Goal: Information Seeking & Learning: Compare options

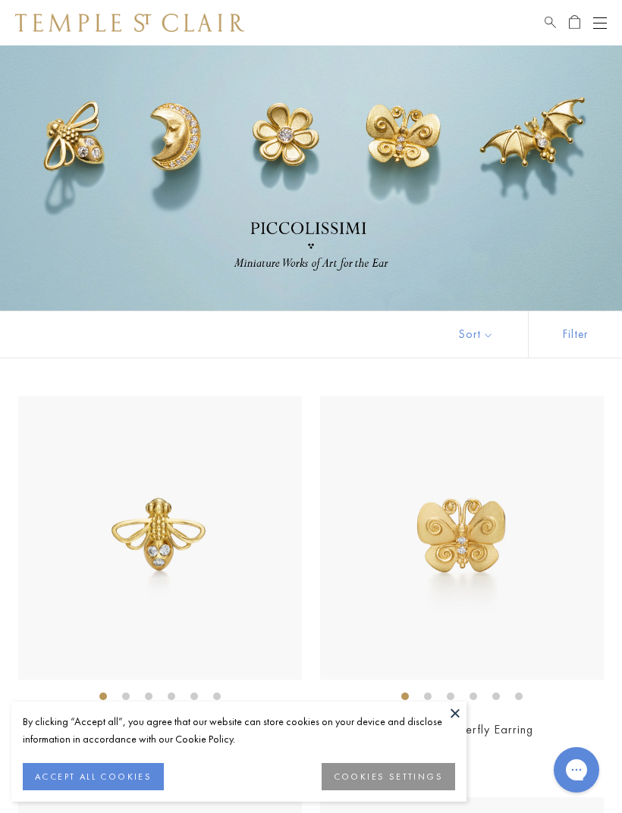
scroll to position [2648, 0]
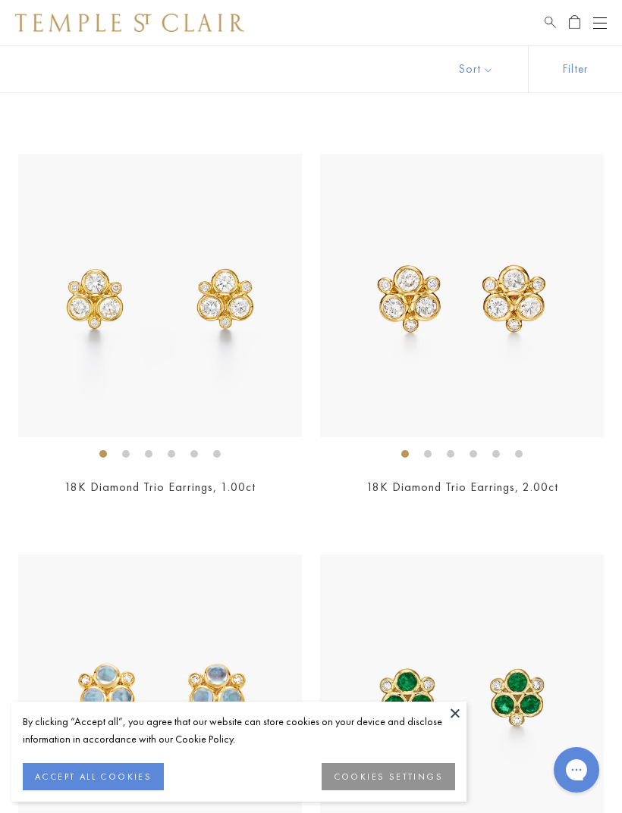
click at [449, 703] on button at bounding box center [454, 713] width 23 height 23
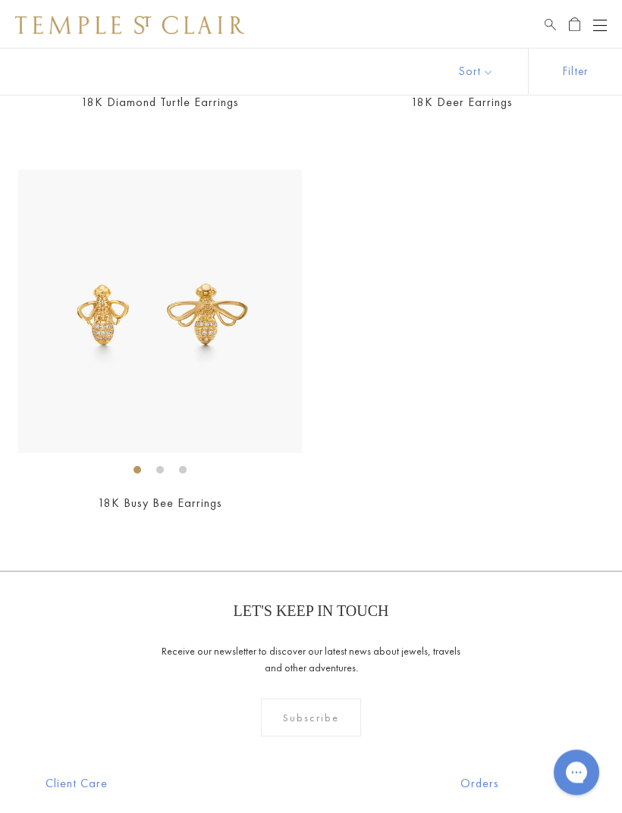
scroll to position [4225, 0]
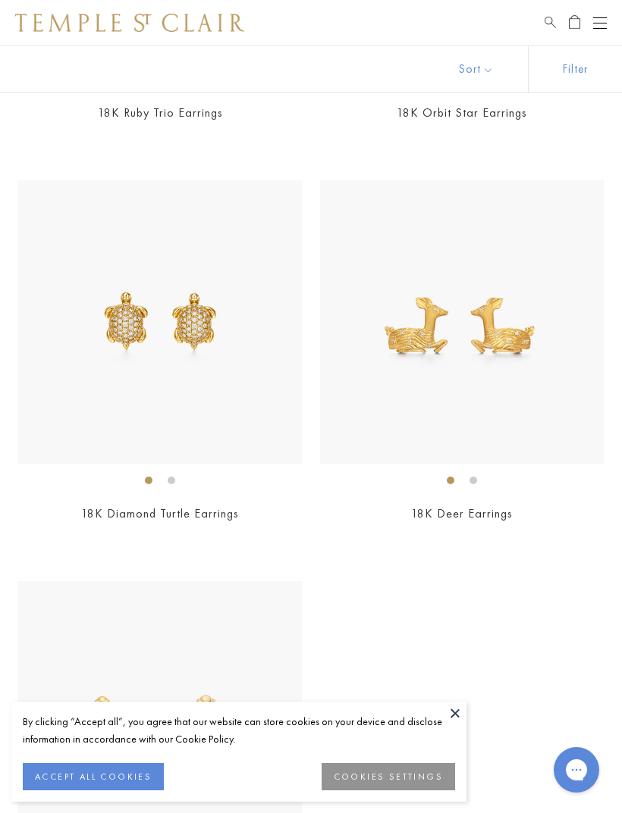
click at [454, 709] on button at bounding box center [454, 713] width 23 height 23
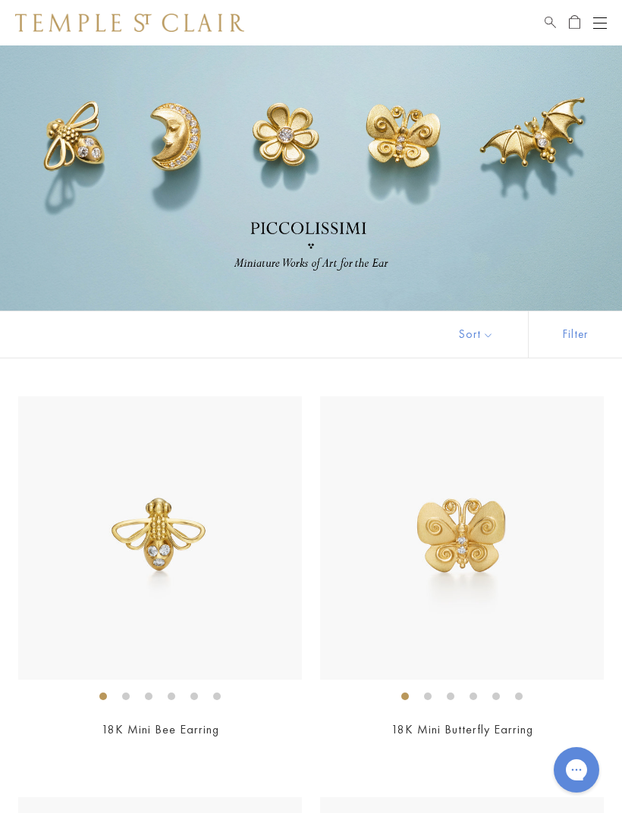
click at [594, 19] on button "Open navigation" at bounding box center [600, 23] width 14 height 18
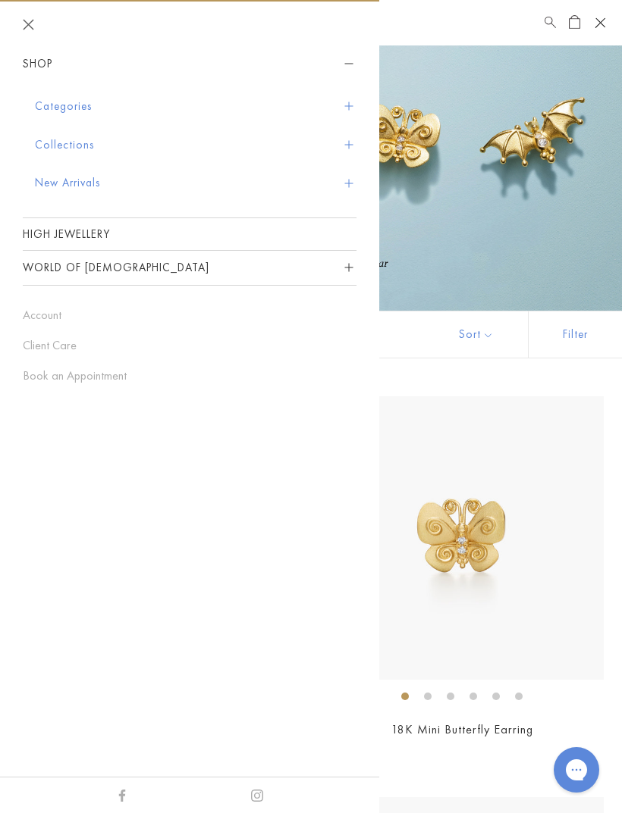
click at [74, 102] on button "Categories" at bounding box center [195, 106] width 321 height 39
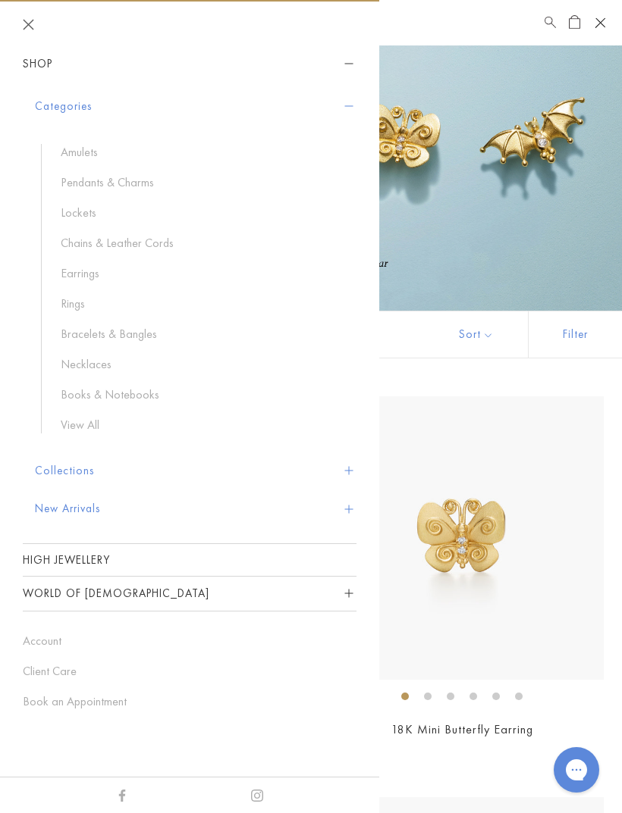
click at [139, 328] on link "Bracelets & Bangles" at bounding box center [201, 334] width 280 height 17
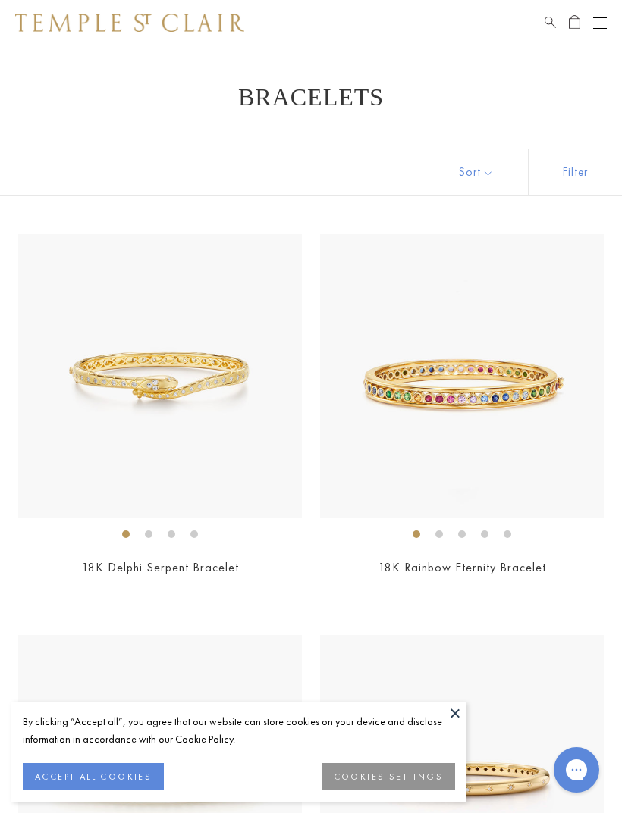
click at [476, 173] on button "Sort" at bounding box center [475, 172] width 103 height 46
click at [481, 174] on button "Sort" at bounding box center [475, 172] width 103 height 46
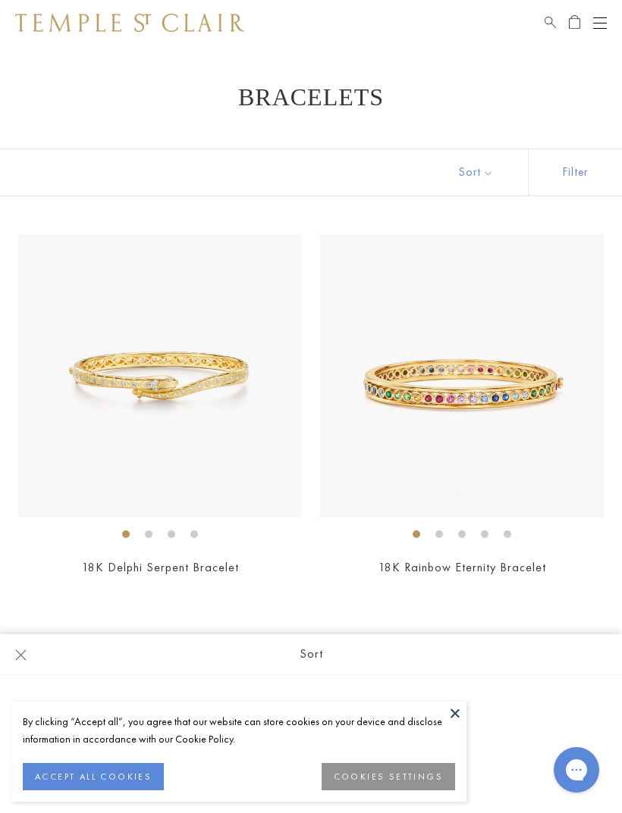
click at [449, 712] on button at bounding box center [454, 713] width 23 height 23
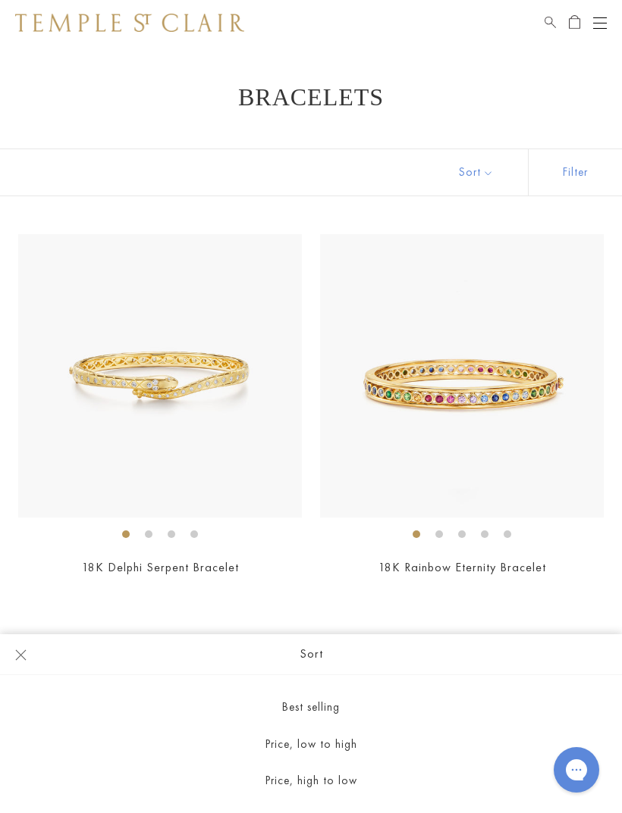
click at [476, 174] on button "Sort" at bounding box center [475, 172] width 103 height 46
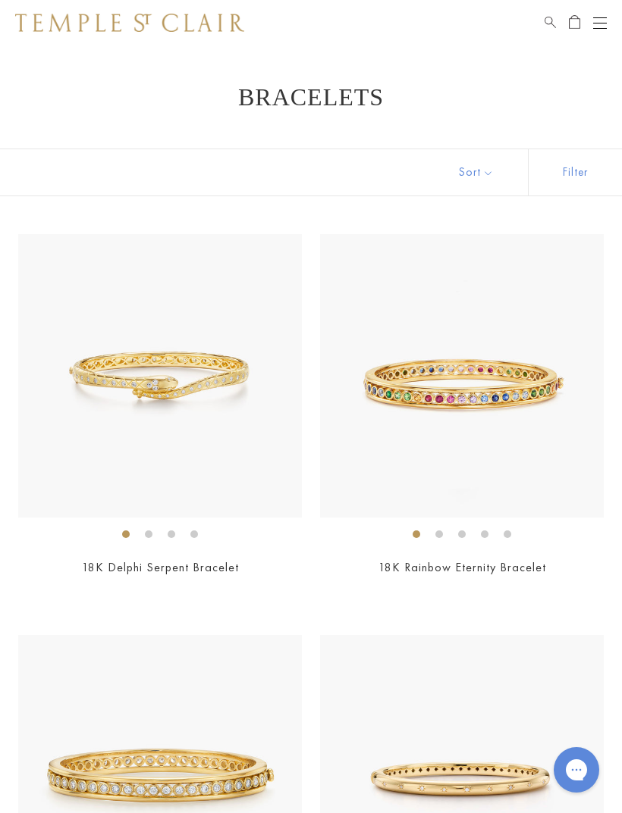
click at [481, 171] on button "Sort" at bounding box center [475, 172] width 103 height 46
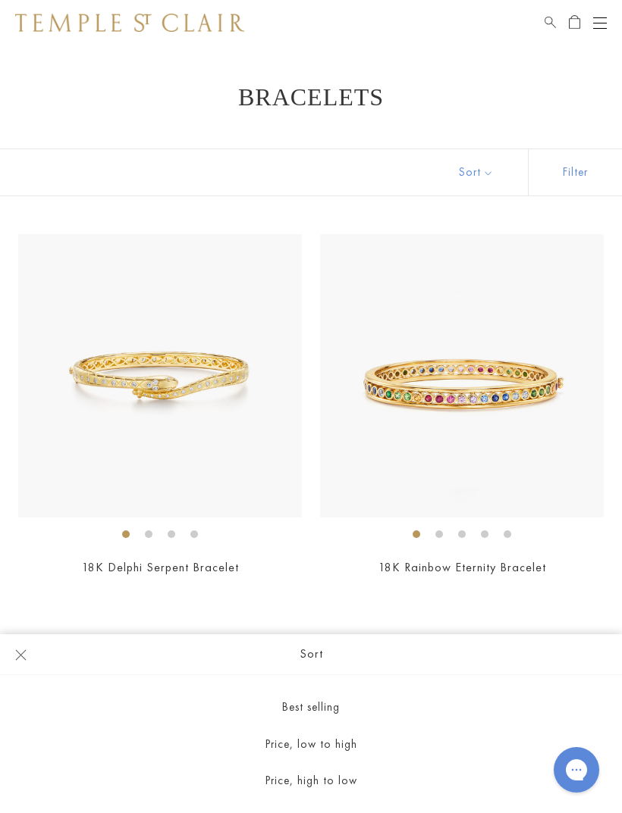
click at [346, 741] on button "Price, low to high" at bounding box center [311, 744] width 622 height 37
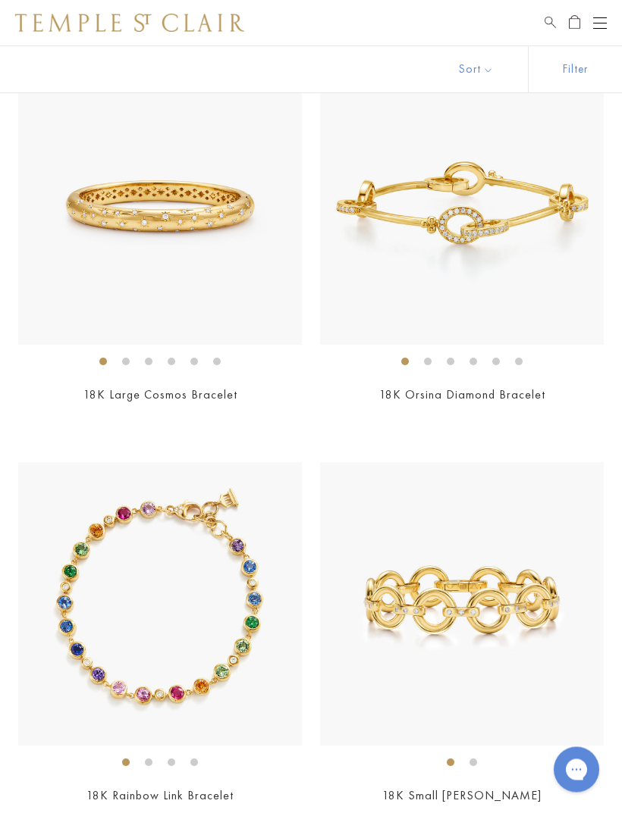
scroll to position [2997, 0]
click at [170, 558] on img at bounding box center [159, 603] width 283 height 283
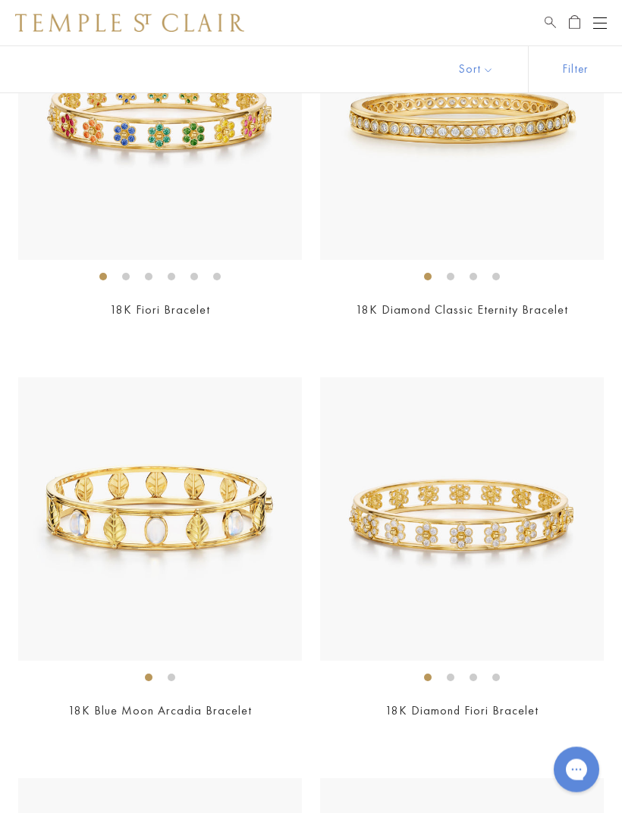
scroll to position [5063, 0]
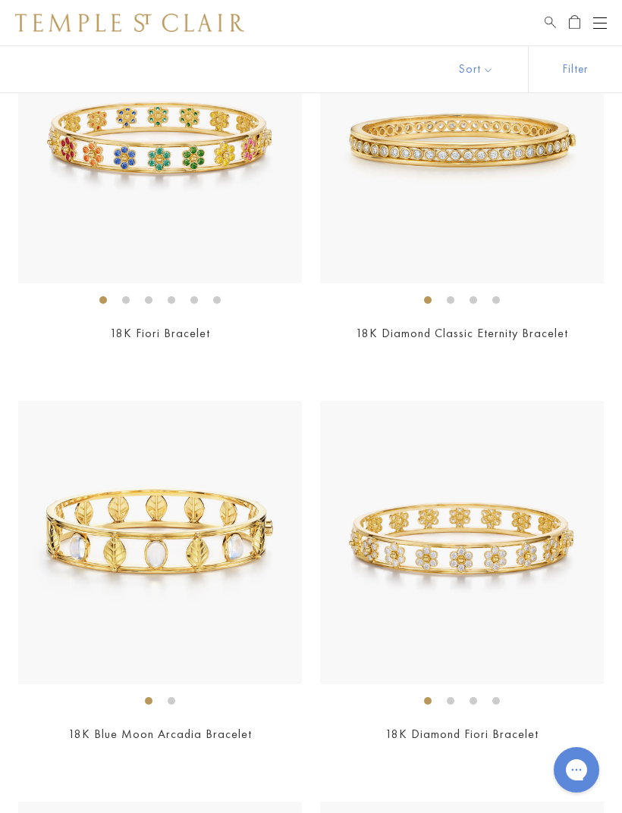
click at [532, 22] on div "Shop Shop Categories Amulets Pendants & Charms Lockets Chains & Leather Cords E…" at bounding box center [311, 22] width 622 height 45
click at [540, 26] on div "Shop Shop Categories Amulets Pendants & Charms Lockets Chains & Leather Cords E…" at bounding box center [311, 22] width 622 height 45
click at [544, 17] on span "Search" at bounding box center [549, 20] width 11 height 13
click at [161, 82] on input "search" at bounding box center [320, 75] width 502 height 17
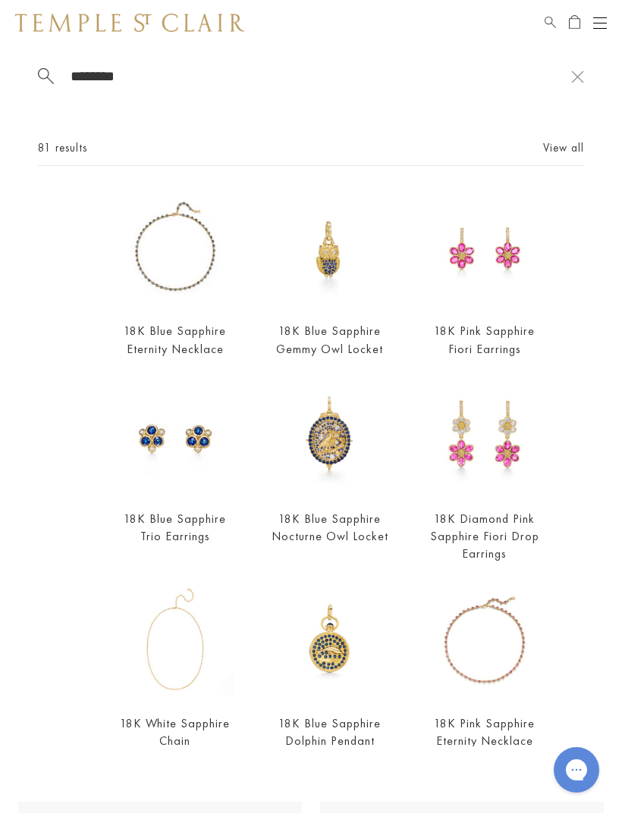
type input "********"
click at [567, 153] on link "View all" at bounding box center [563, 147] width 41 height 17
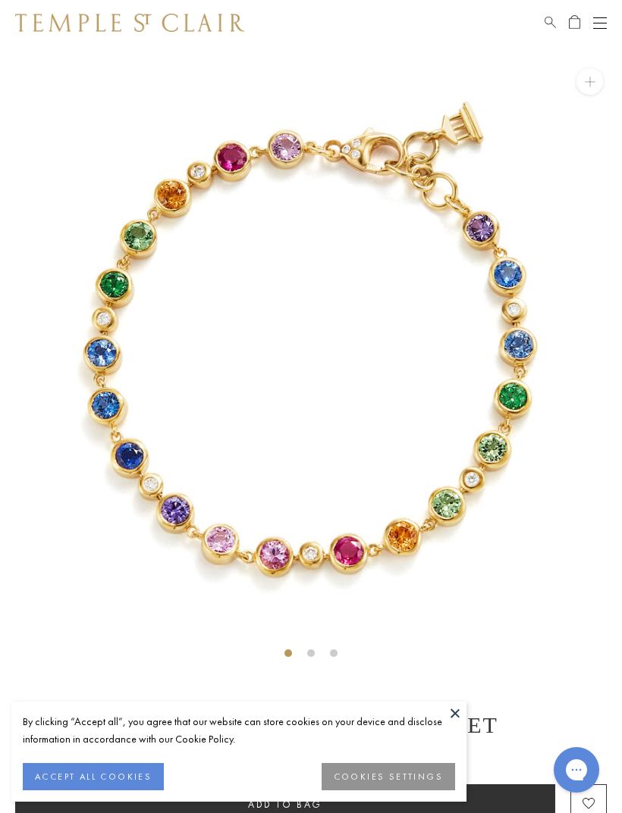
click at [453, 700] on div "SEE RECOMMENDED CHAIN PAIRINGS 18K Rainbow Link Bracelet $16,500" at bounding box center [311, 569] width 622 height 1048
click at [453, 709] on button at bounding box center [454, 713] width 23 height 23
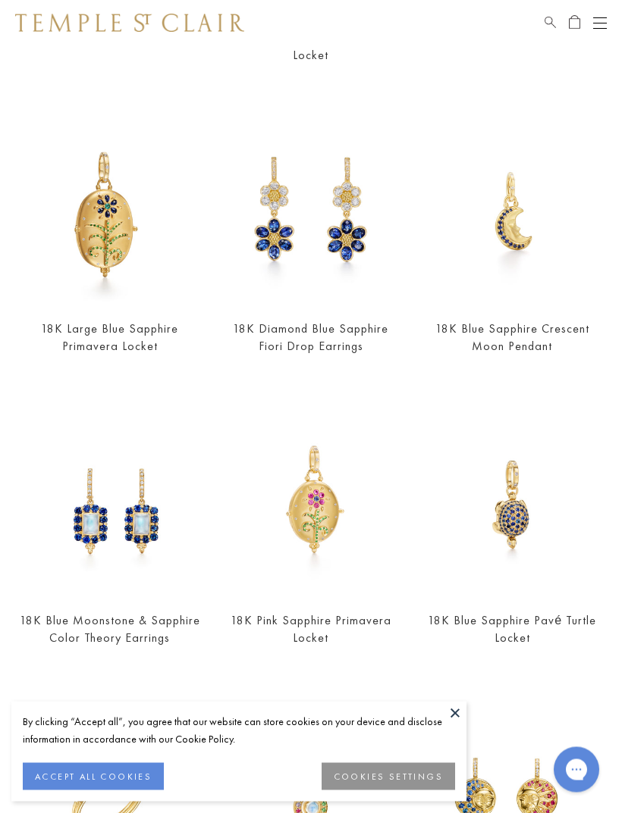
scroll to position [1232, 0]
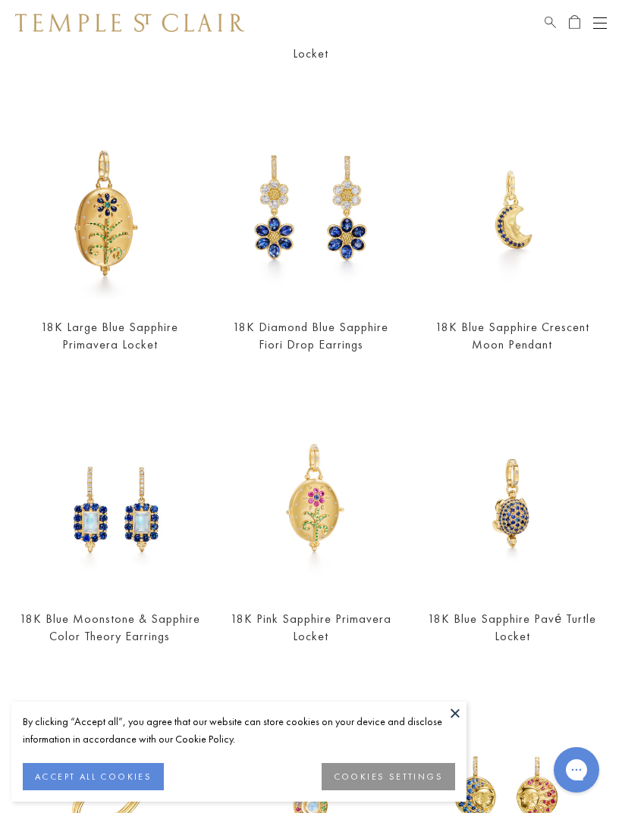
click at [343, 335] on link "18K Diamond Blue Sapphire Fiori Drop Earrings" at bounding box center [310, 335] width 155 height 33
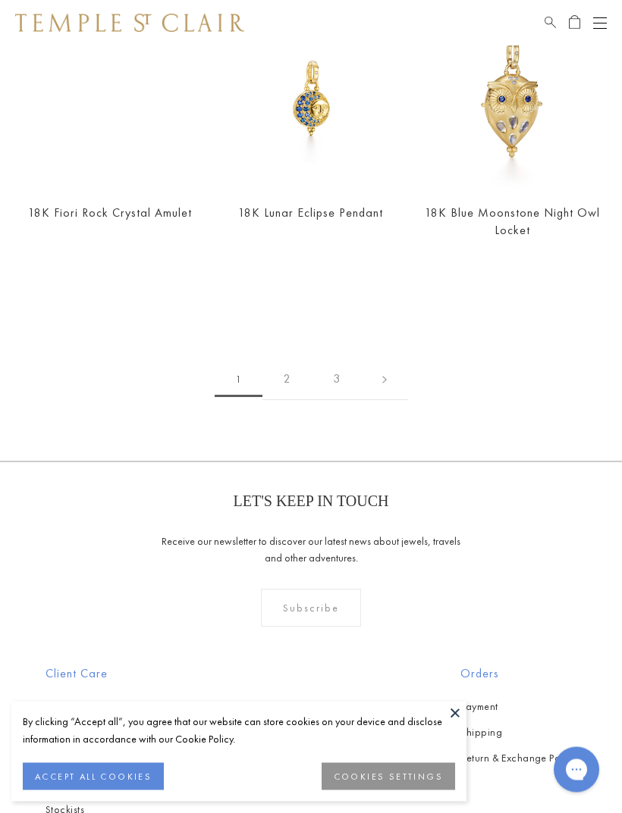
scroll to position [3319, 0]
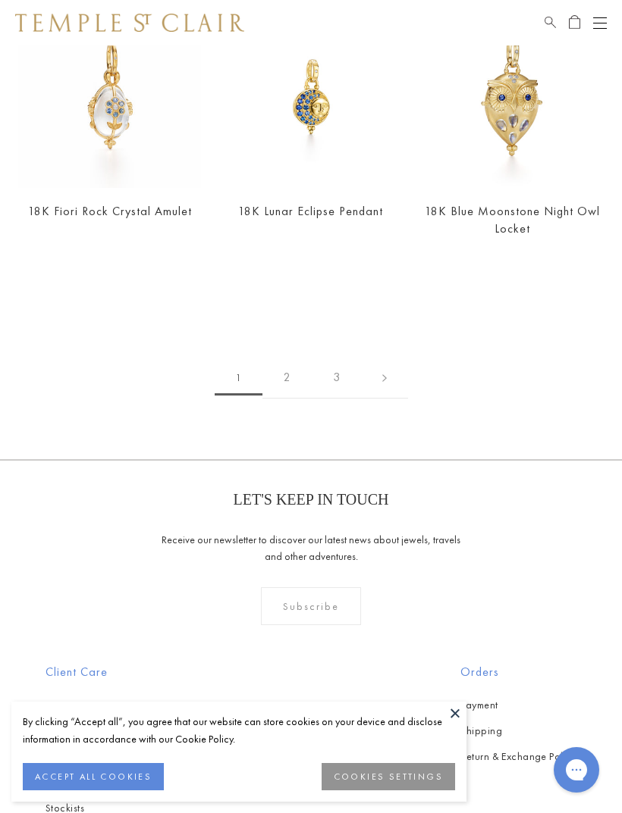
click at [286, 377] on link "2" at bounding box center [286, 378] width 49 height 42
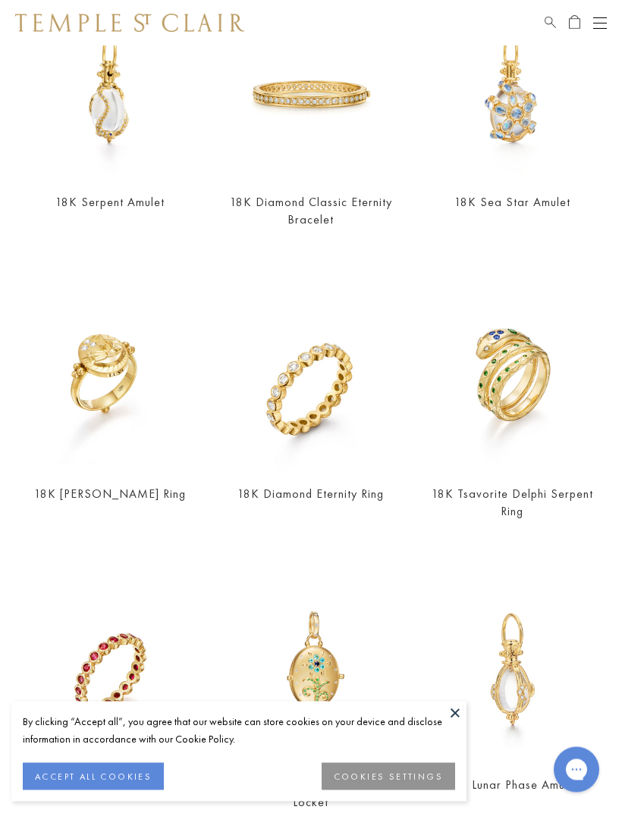
scroll to position [1888, 0]
click at [454, 725] on button at bounding box center [454, 713] width 23 height 23
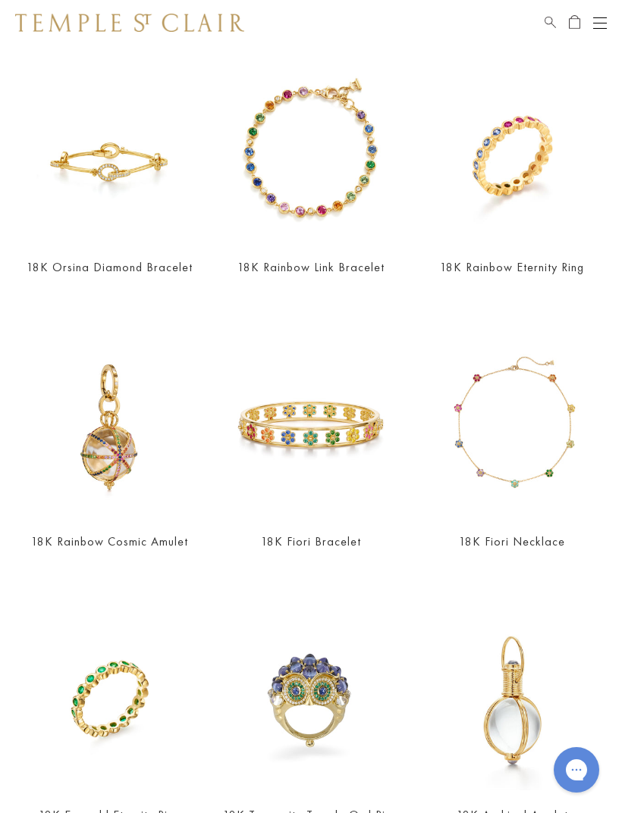
scroll to position [988, 0]
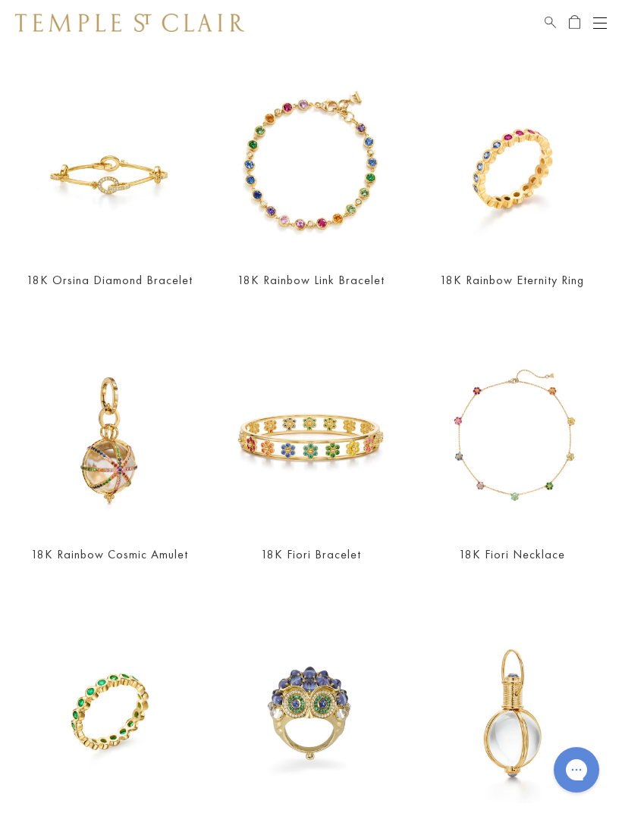
click at [529, 446] on img at bounding box center [512, 440] width 183 height 183
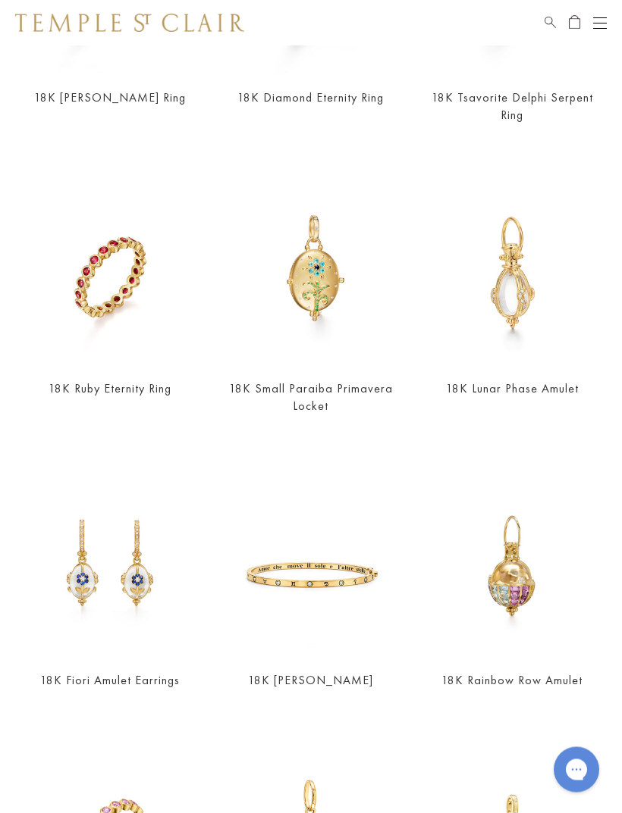
scroll to position [2285, 0]
click at [102, 576] on img at bounding box center [109, 565] width 183 height 183
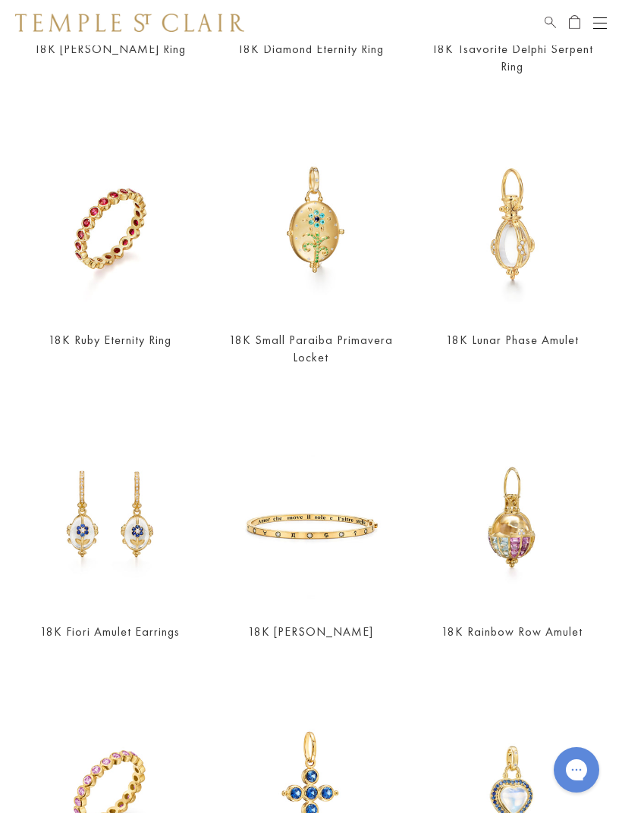
click at [1, 276] on div "18K Ruby Eternity Ring $2,900" at bounding box center [100, 261] width 201 height 254
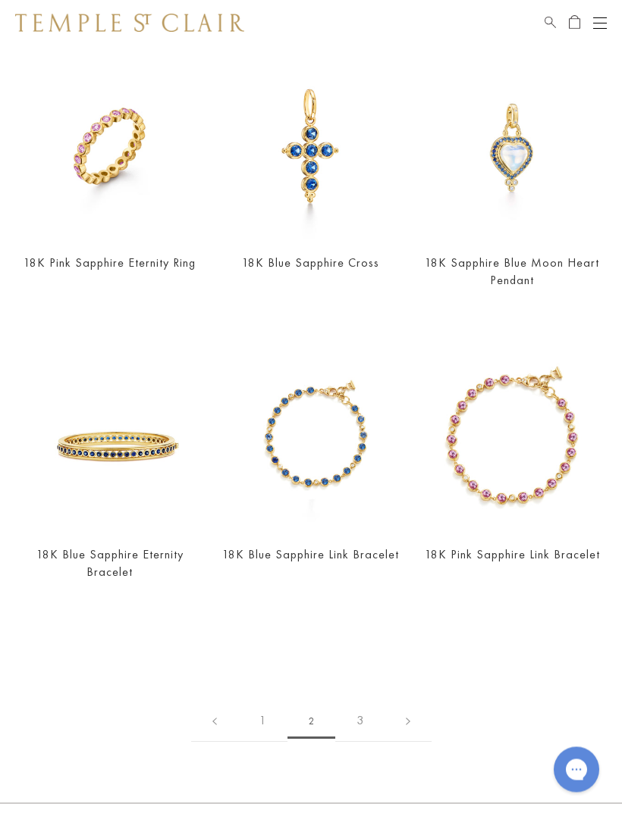
scroll to position [2976, 0]
click at [320, 435] on img at bounding box center [310, 440] width 183 height 183
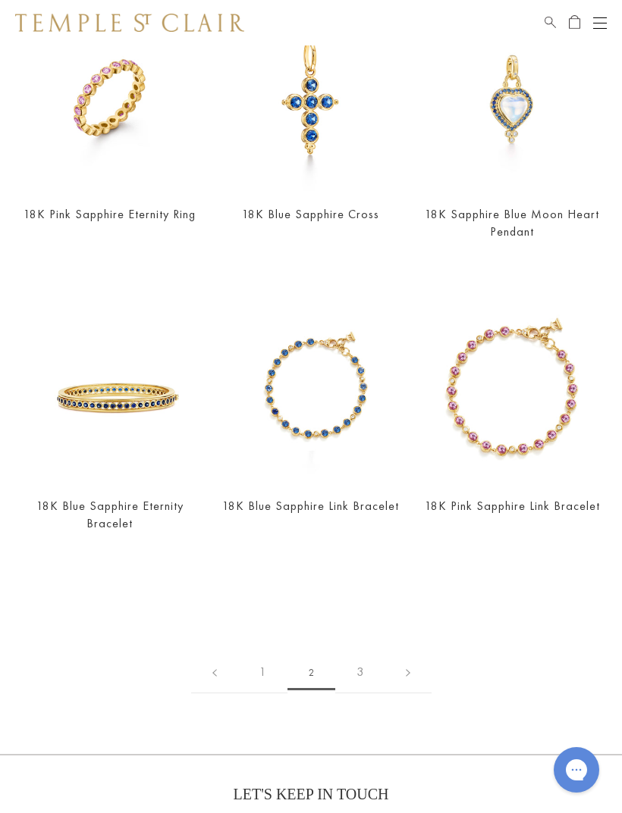
click at [357, 671] on link "3" at bounding box center [359, 673] width 49 height 42
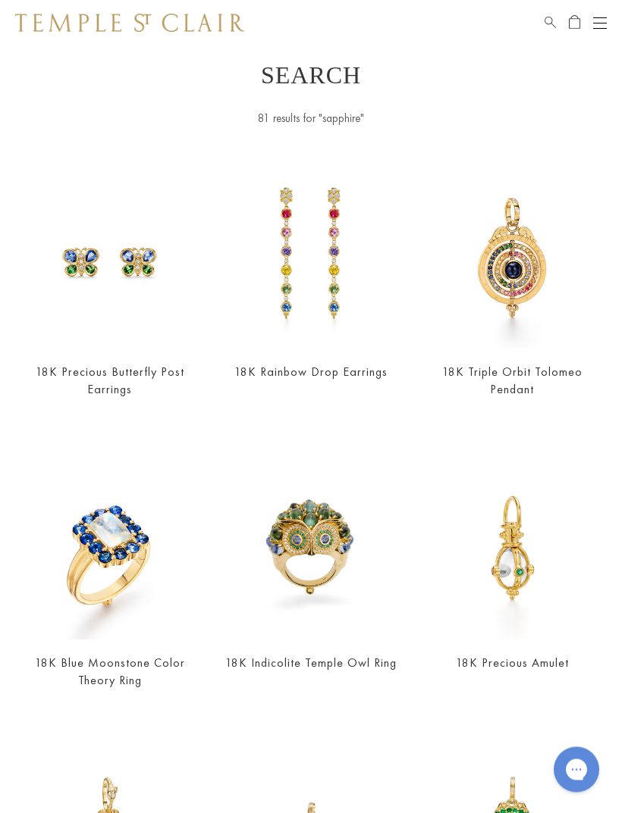
scroll to position [0, 0]
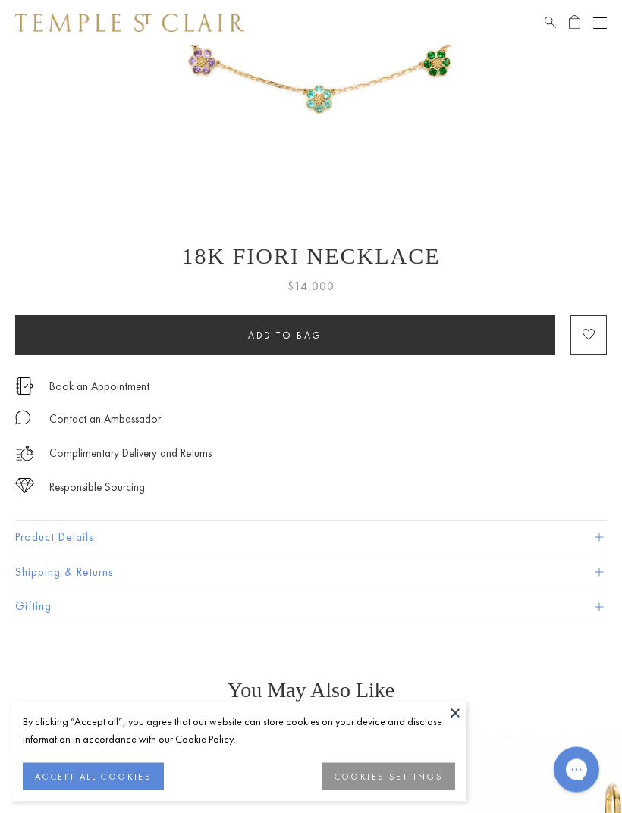
scroll to position [479, 0]
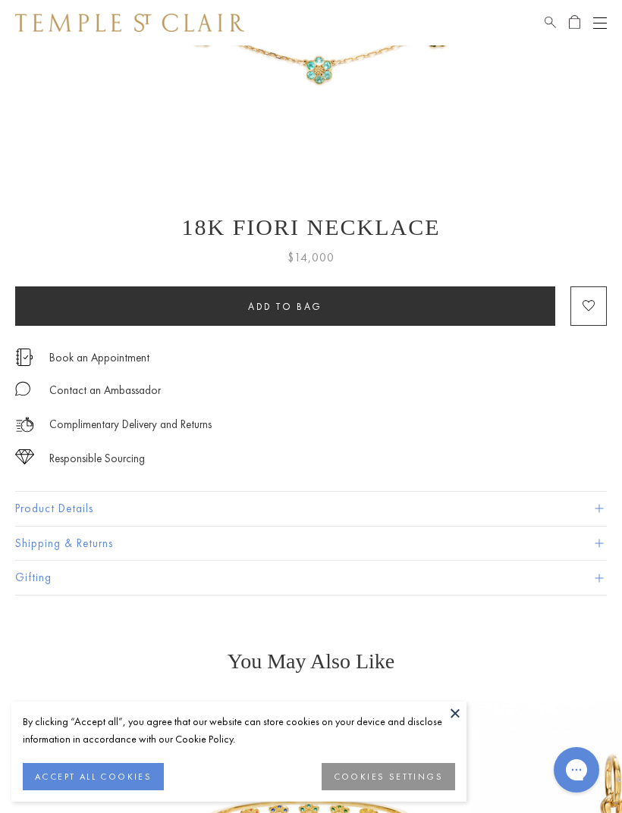
click at [590, 500] on button "Product Details" at bounding box center [310, 509] width 591 height 34
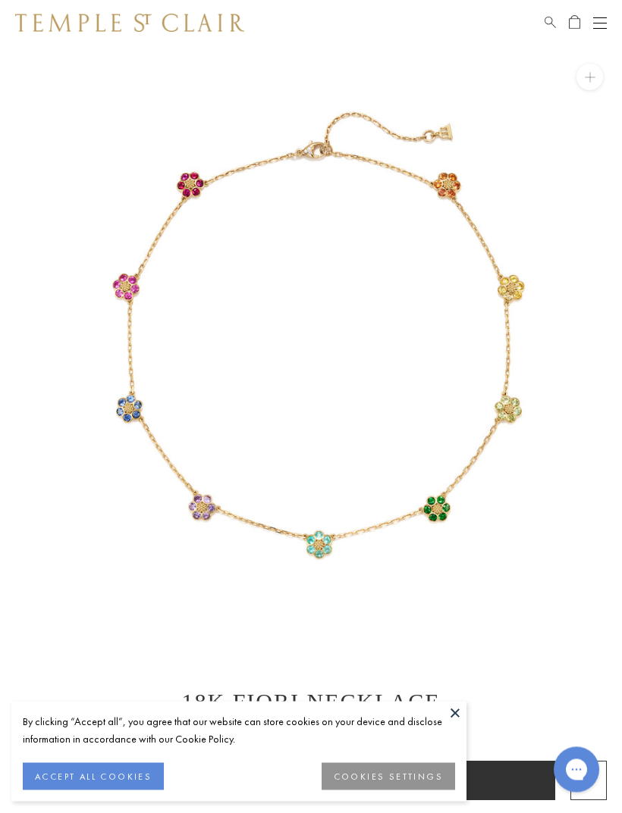
scroll to position [0, 0]
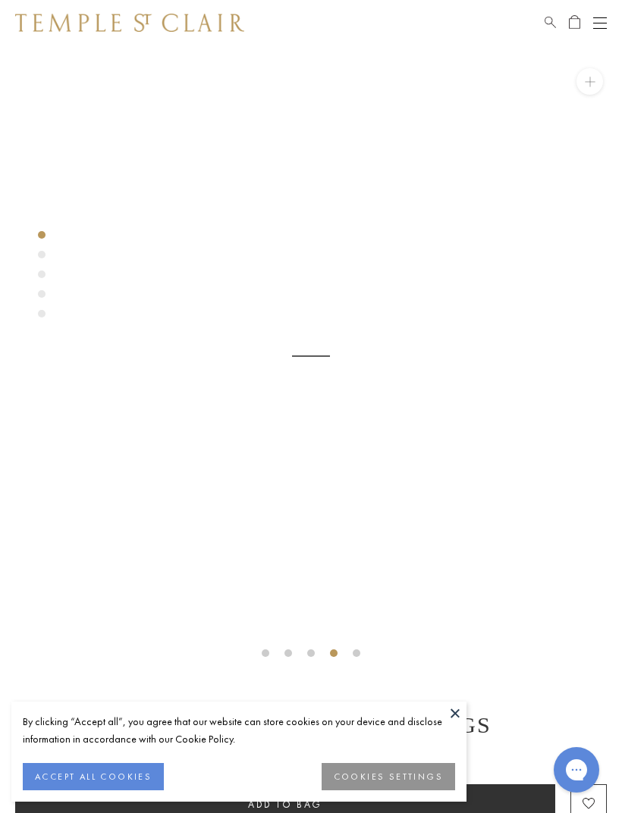
click at [451, 709] on button at bounding box center [454, 713] width 23 height 23
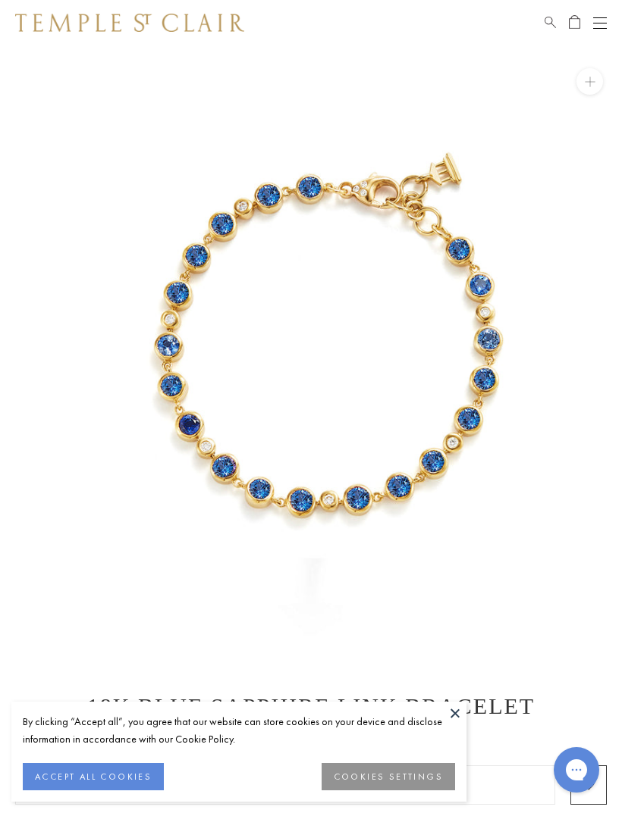
click at [456, 707] on button at bounding box center [454, 713] width 23 height 23
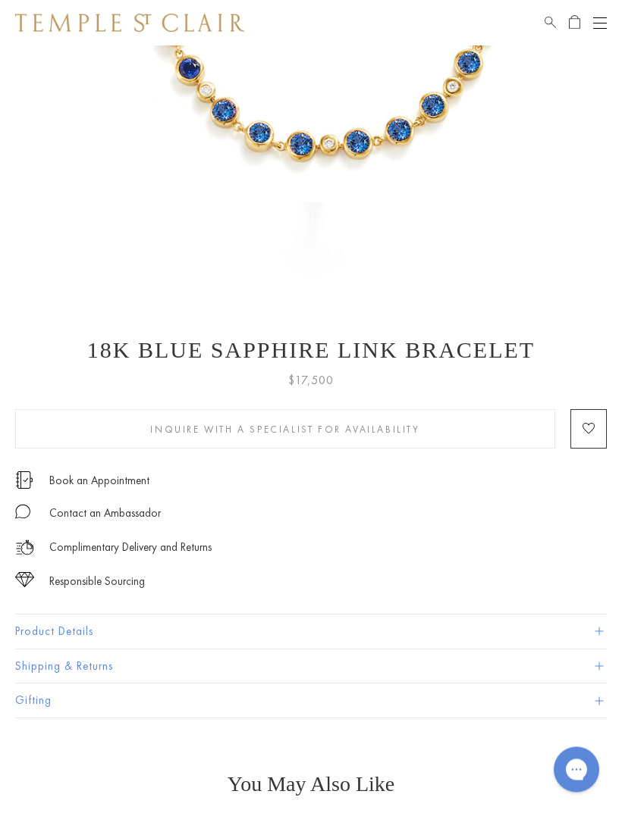
scroll to position [372, 0]
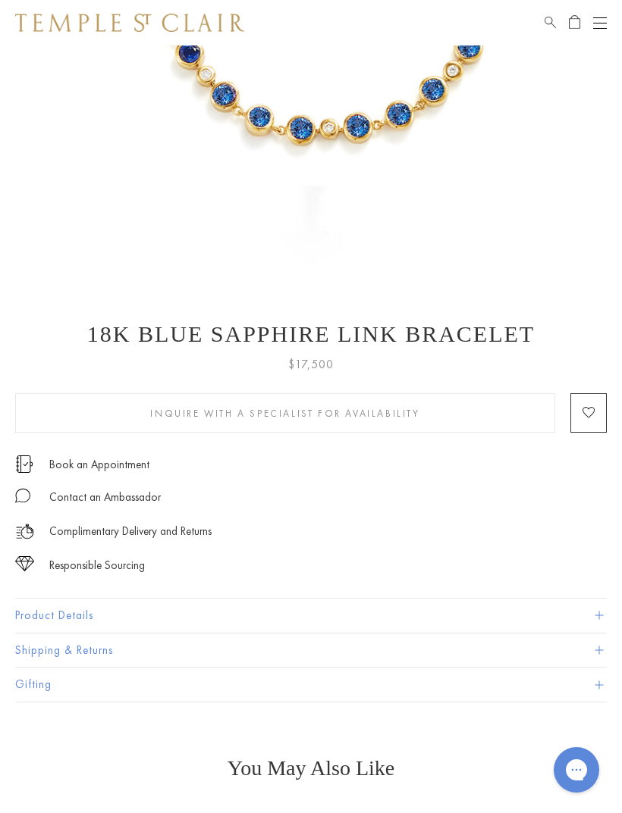
click at [593, 608] on button "Product Details" at bounding box center [310, 616] width 591 height 34
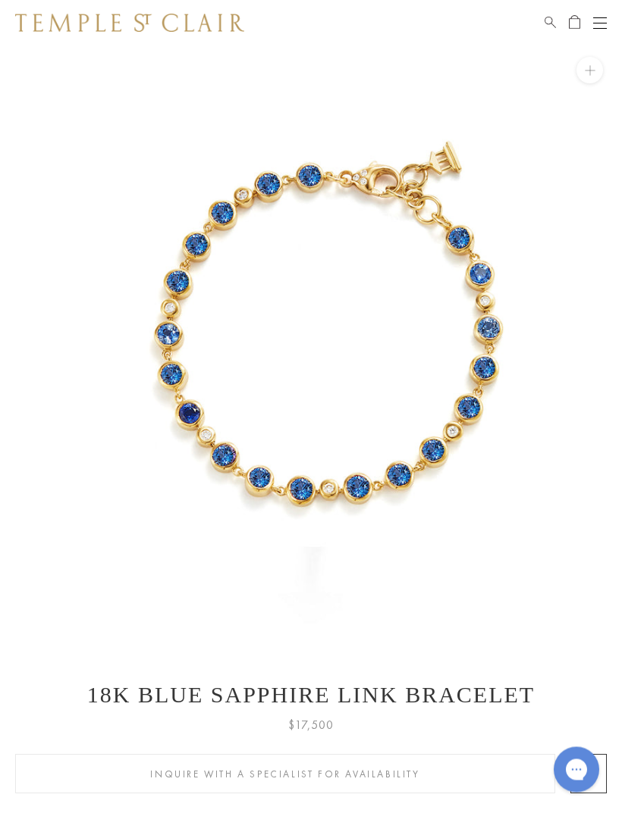
scroll to position [0, 0]
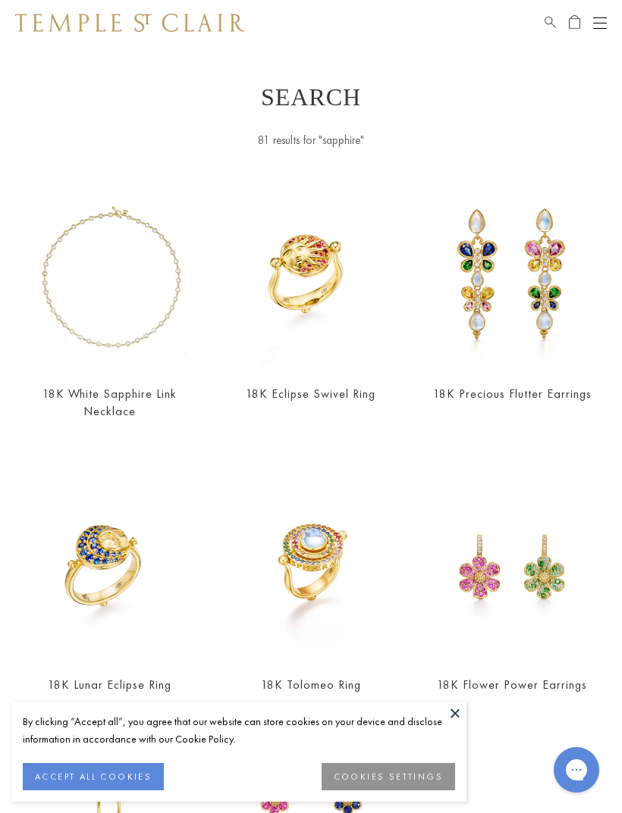
click at [126, 299] on img at bounding box center [109, 278] width 183 height 183
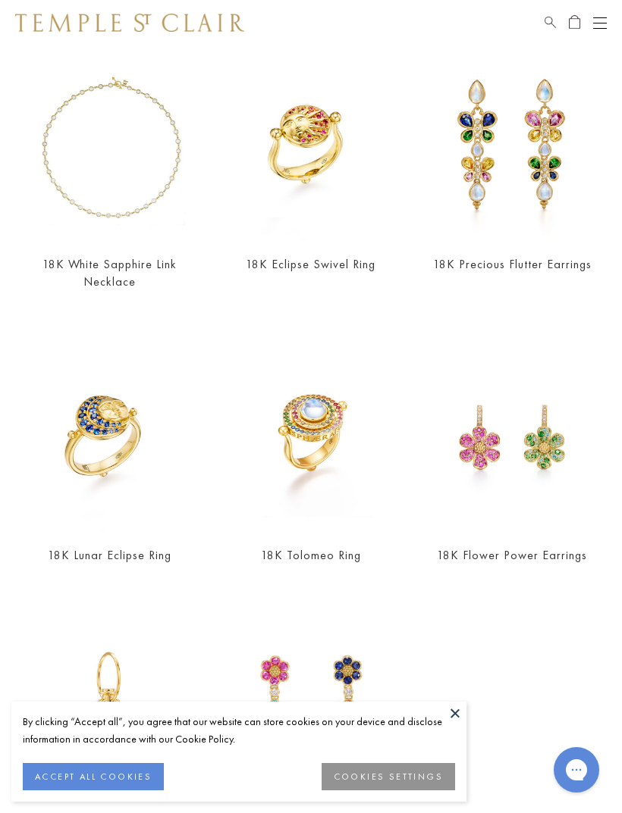
scroll to position [89, 0]
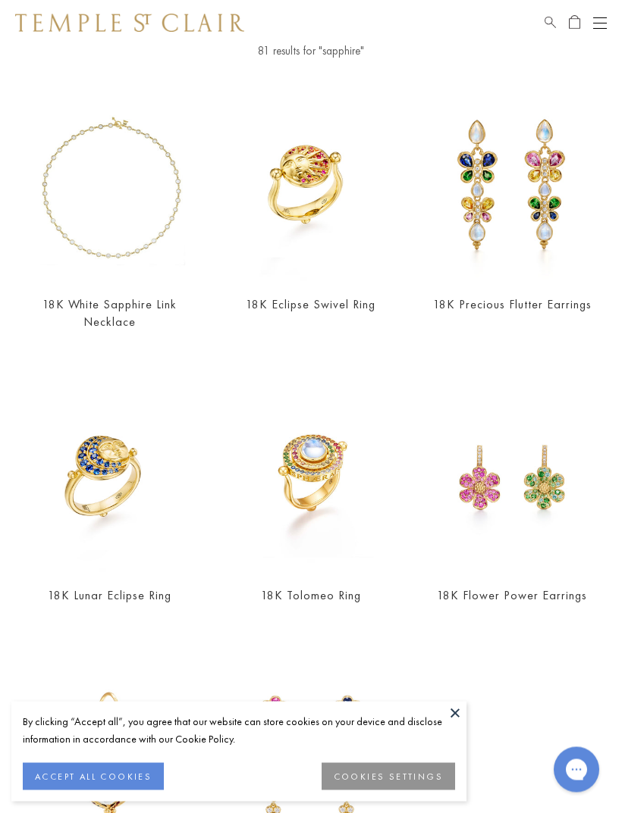
click at [462, 713] on button at bounding box center [454, 713] width 23 height 23
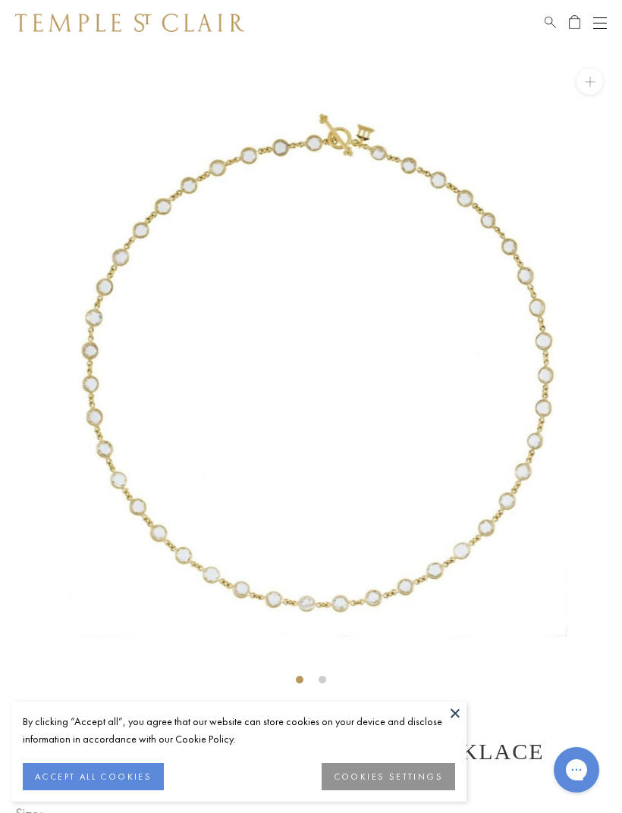
click at [454, 708] on button at bounding box center [454, 713] width 23 height 23
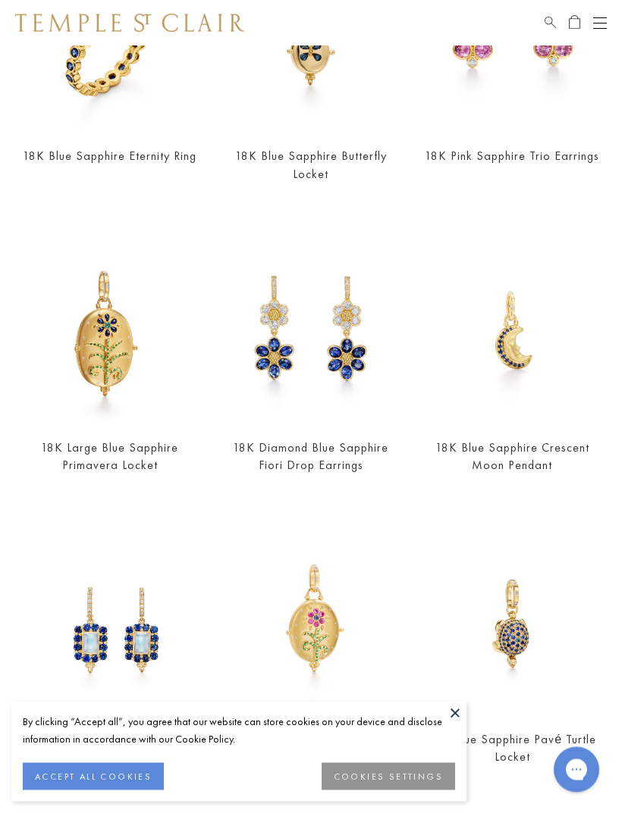
scroll to position [1099, 0]
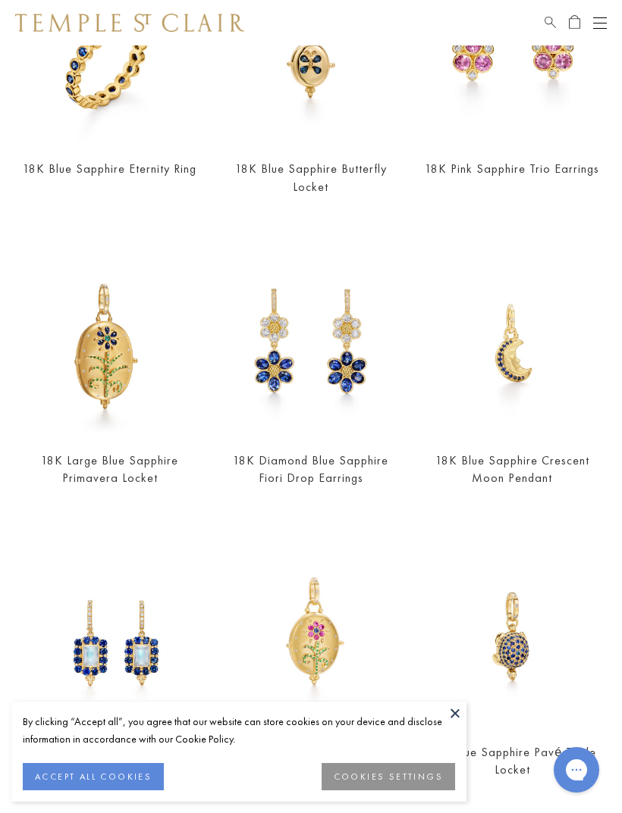
click at [307, 364] on img at bounding box center [310, 346] width 183 height 183
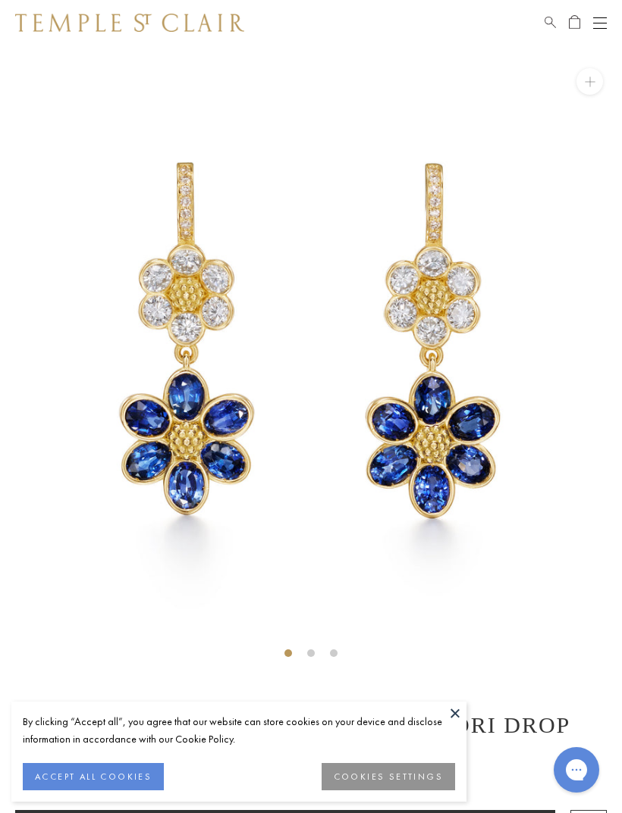
click at [456, 707] on button at bounding box center [454, 713] width 23 height 23
